Goal: Use online tool/utility: Utilize a website feature to perform a specific function

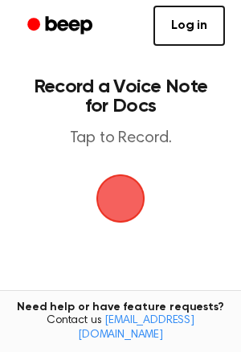
click at [125, 194] on span "button" at bounding box center [120, 198] width 45 height 45
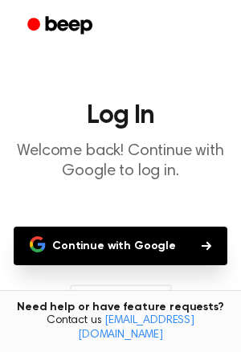
click at [166, 238] on button "Continue with Google" at bounding box center [121, 246] width 214 height 39
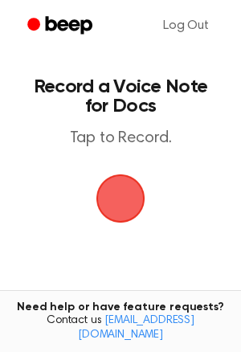
click at [122, 196] on span "button" at bounding box center [120, 198] width 45 height 45
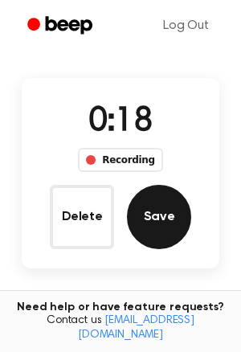
scroll to position [79, 0]
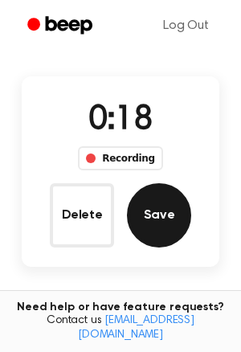
click at [147, 209] on button "Save" at bounding box center [159, 215] width 64 height 64
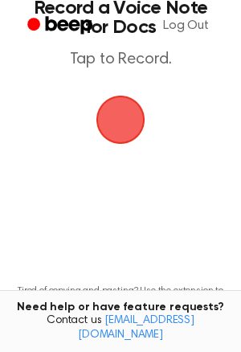
scroll to position [0, 0]
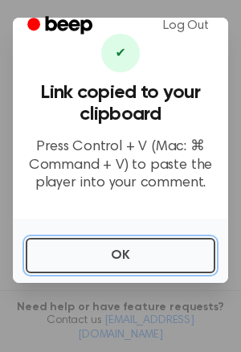
click at [108, 242] on button "OK" at bounding box center [121, 255] width 190 height 35
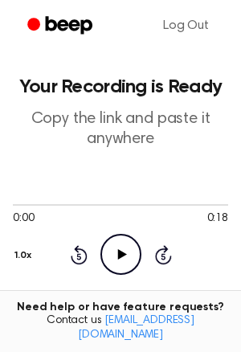
click at [97, 227] on div "0:00 0:18 Your browser does not support the [object Object] element. 1.0x Rewin…" at bounding box center [120, 236] width 215 height 77
click at [113, 254] on icon "Play Audio" at bounding box center [120, 254] width 41 height 41
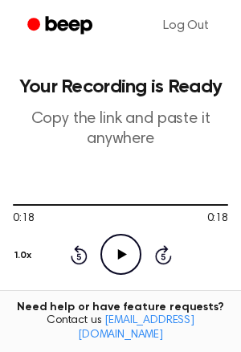
click at [126, 264] on icon "Play Audio" at bounding box center [120, 254] width 41 height 41
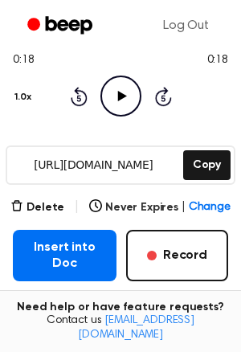
scroll to position [162, 0]
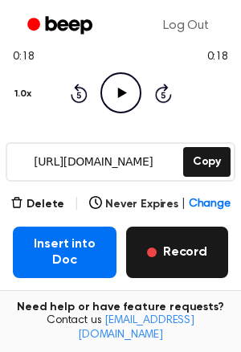
click at [182, 255] on button "Record" at bounding box center [177, 252] width 102 height 51
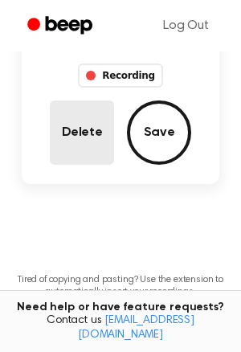
click at [104, 152] on button "Delete" at bounding box center [82, 132] width 64 height 64
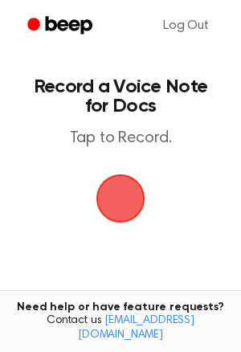
scroll to position [2, 0]
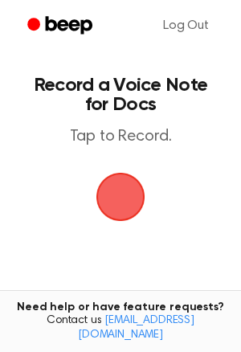
click at [118, 199] on span "button" at bounding box center [120, 196] width 45 height 45
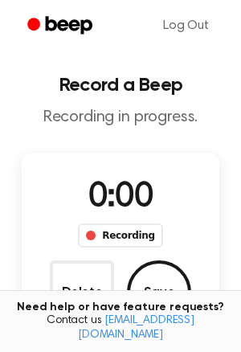
scroll to position [73, 0]
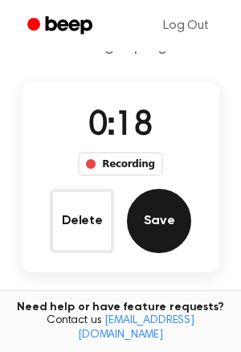
click at [182, 209] on button "Save" at bounding box center [159, 221] width 64 height 64
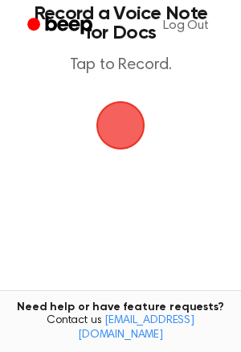
scroll to position [0, 0]
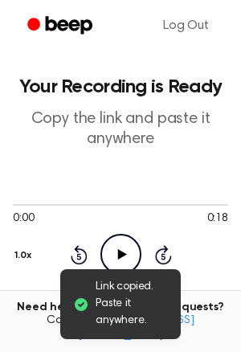
click at [122, 245] on icon "Play Audio" at bounding box center [120, 254] width 41 height 41
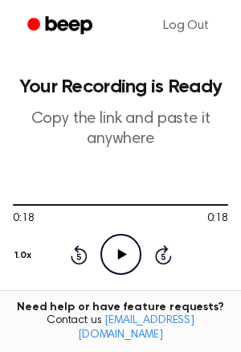
click at [111, 264] on icon "Play Audio" at bounding box center [120, 254] width 41 height 41
